Goal: Task Accomplishment & Management: Complete application form

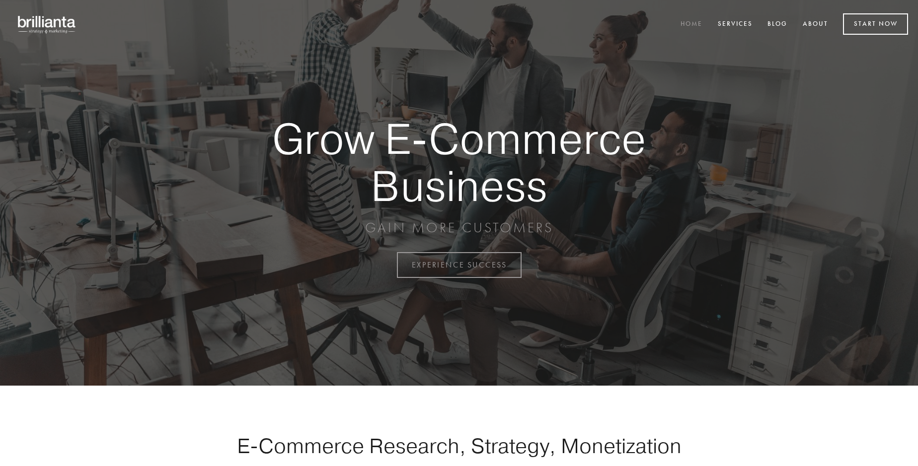
scroll to position [2603, 0]
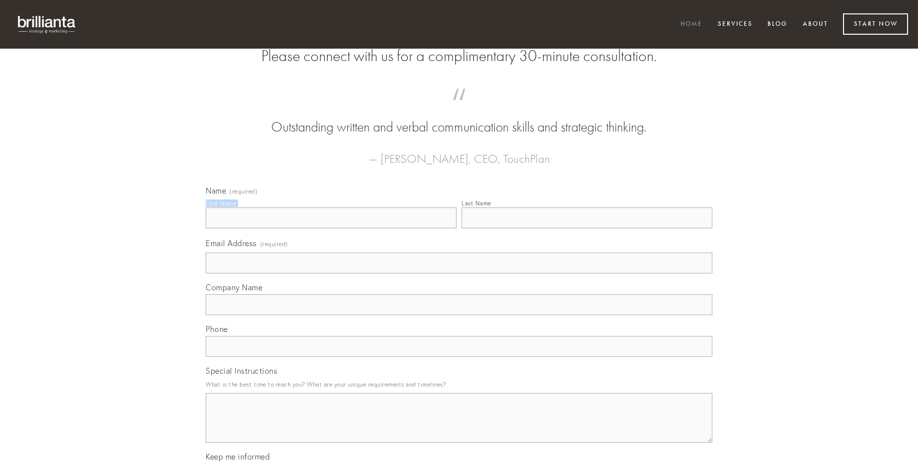
type input "[PERSON_NAME]"
click at [586, 228] on input "Last Name" at bounding box center [586, 218] width 251 height 21
type input "[PERSON_NAME]"
click at [459, 274] on input "Email Address (required)" at bounding box center [459, 263] width 507 height 21
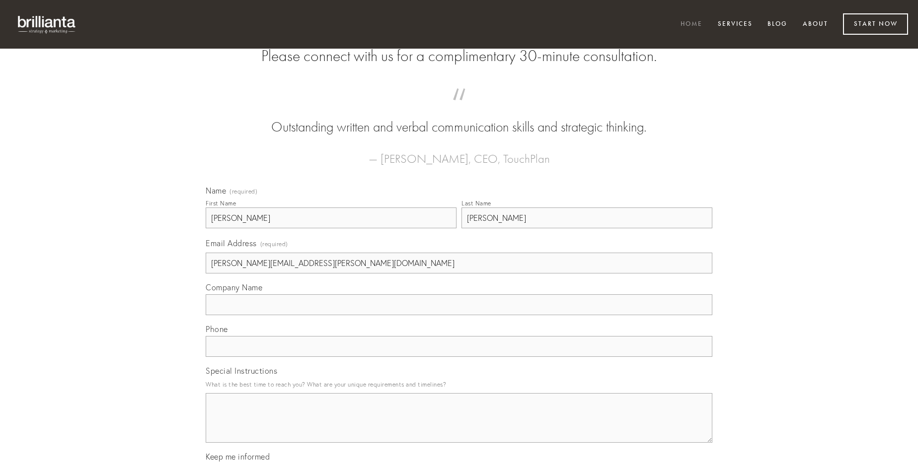
type input "[PERSON_NAME][EMAIL_ADDRESS][PERSON_NAME][DOMAIN_NAME]"
click at [459, 315] on input "Company Name" at bounding box center [459, 304] width 507 height 21
type input "auctor"
click at [459, 357] on input "text" at bounding box center [459, 346] width 507 height 21
click at [459, 427] on textarea "Special Instructions" at bounding box center [459, 418] width 507 height 50
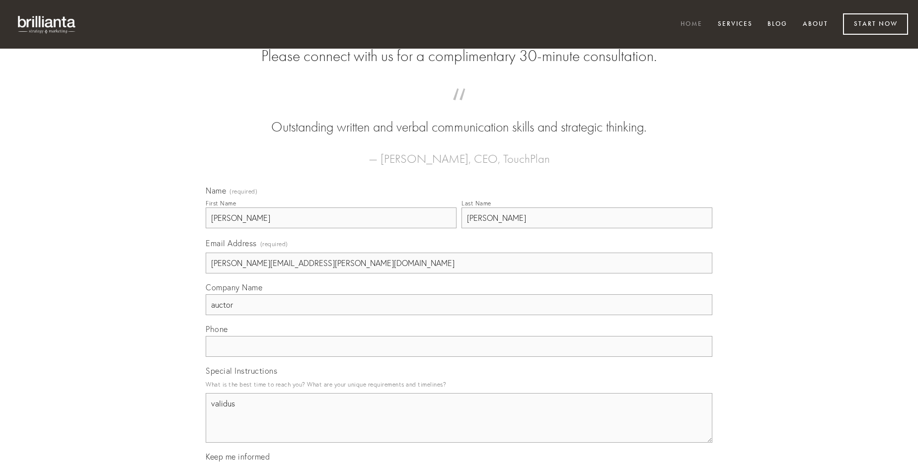
type textarea "validus"
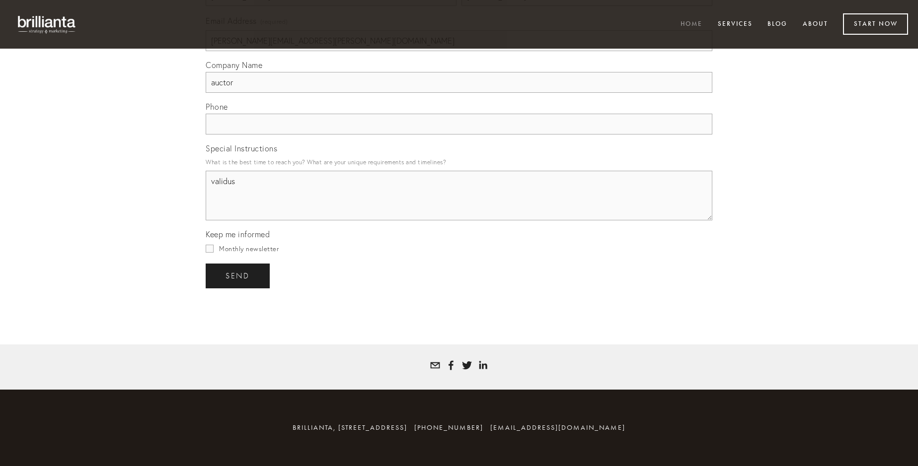
click at [238, 276] on span "send" at bounding box center [237, 276] width 24 height 9
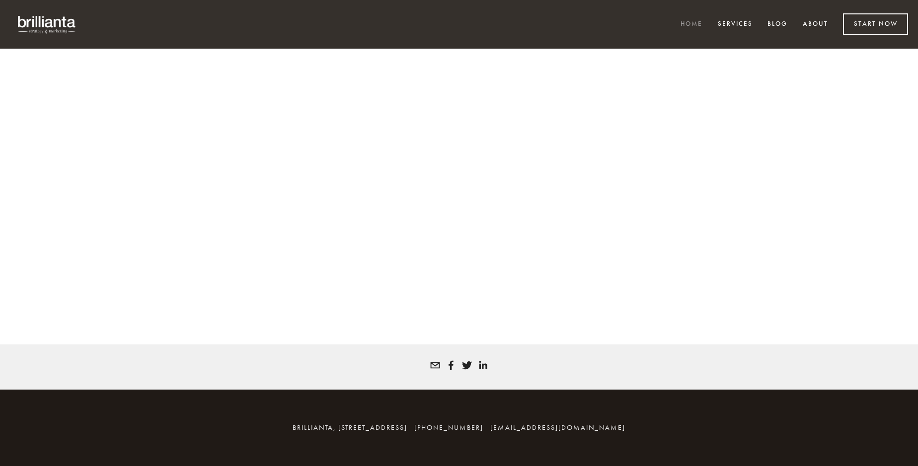
scroll to position [2590, 0]
